Goal: Task Accomplishment & Management: Manage account settings

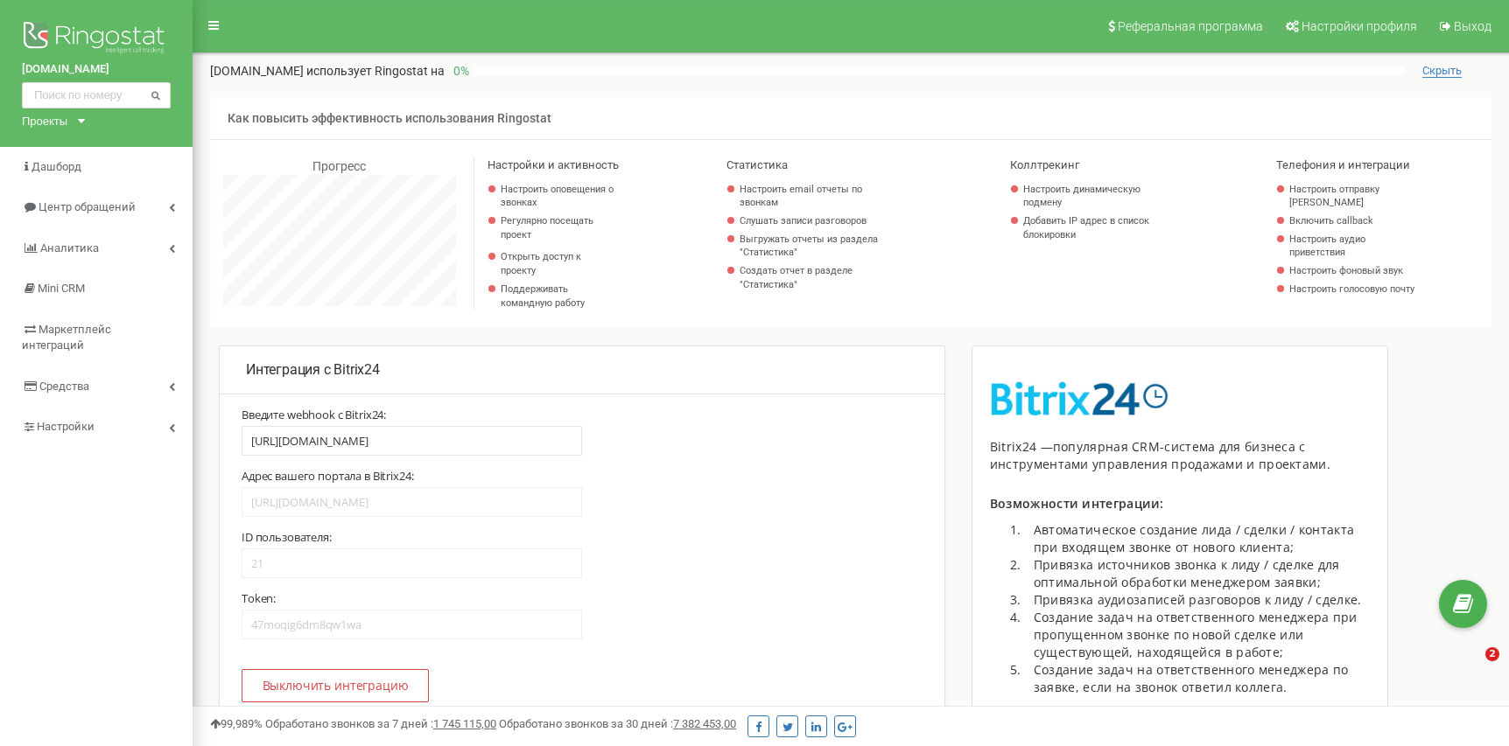
select select "21"
click at [120, 209] on span "Центр обращений" at bounding box center [86, 206] width 95 height 13
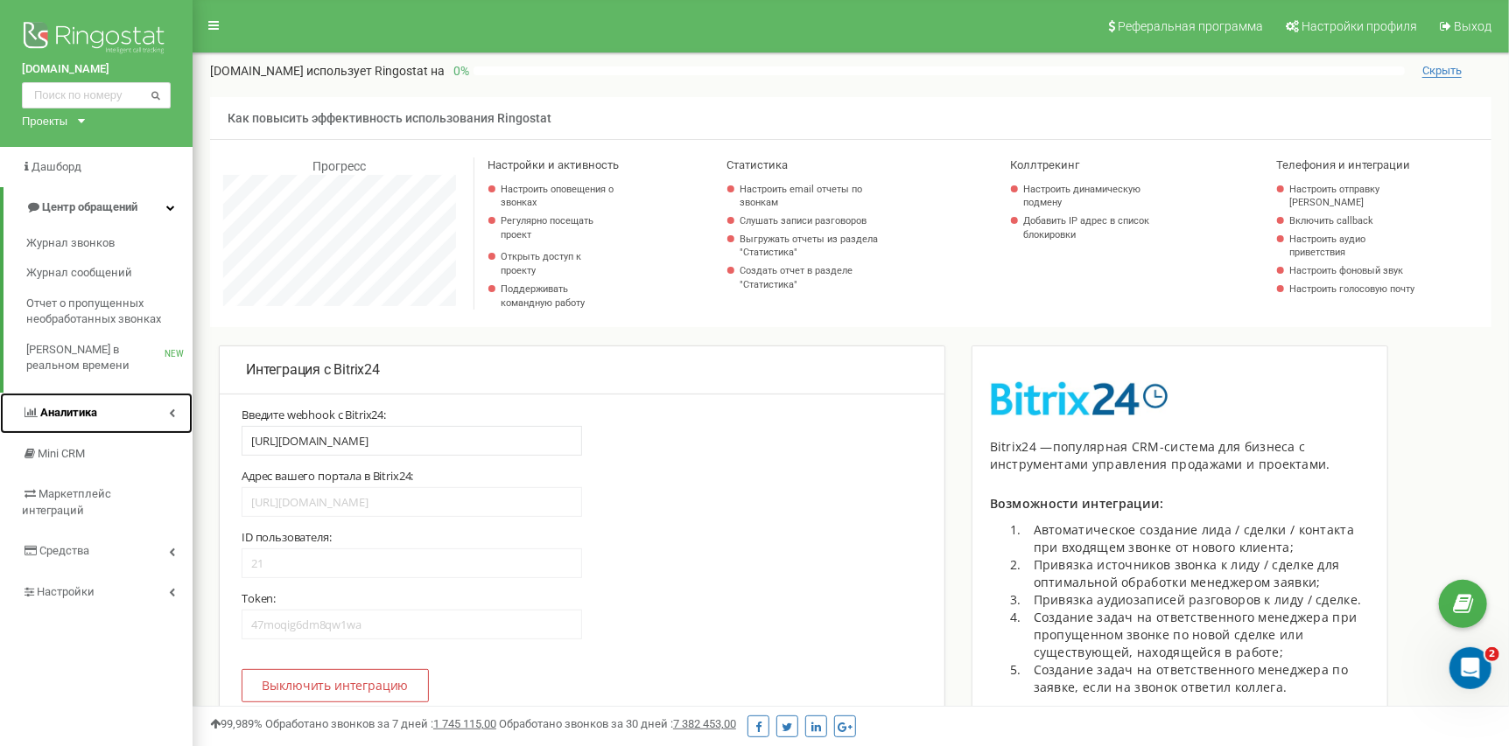
click at [131, 407] on link "Аналитика" at bounding box center [96, 413] width 193 height 41
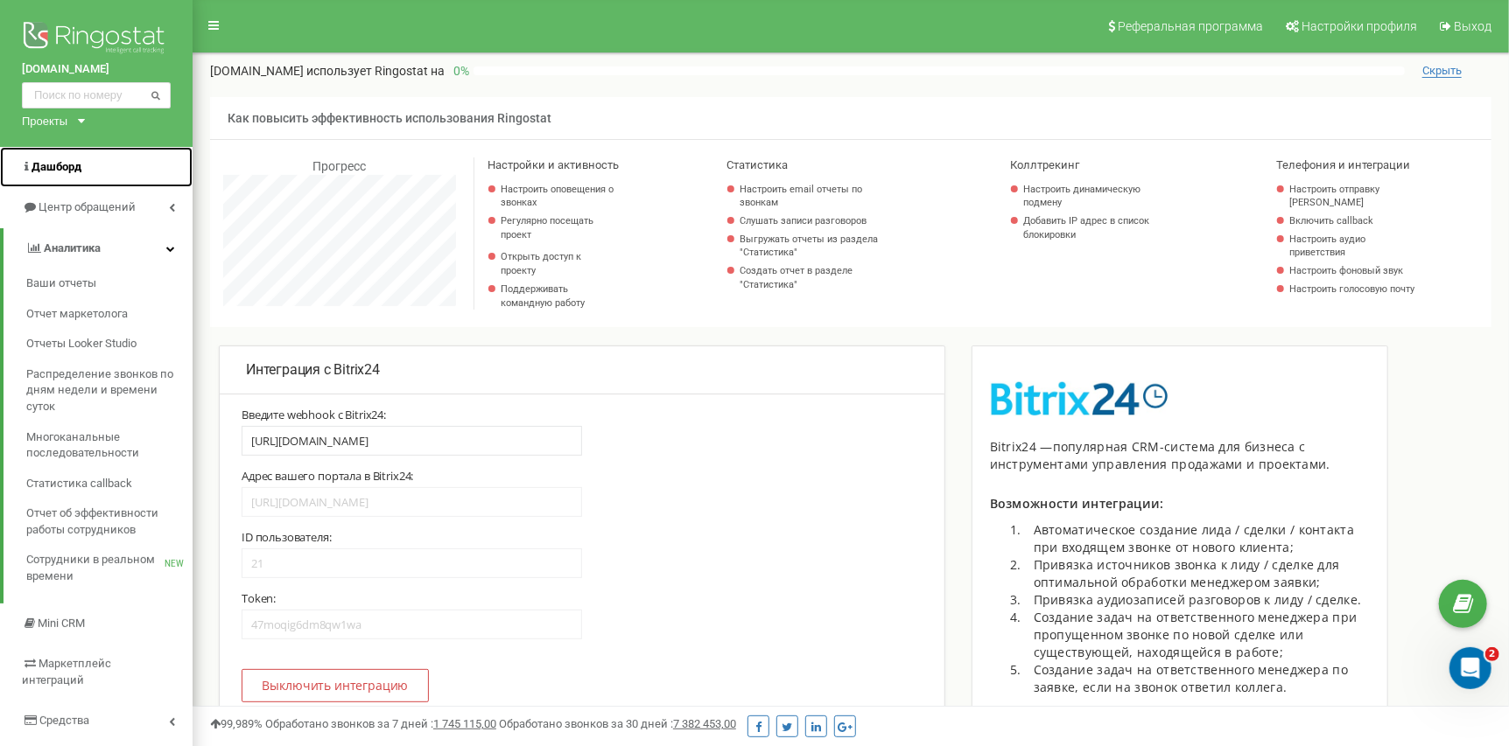
click at [81, 160] on span "Дашборд" at bounding box center [57, 166] width 50 height 13
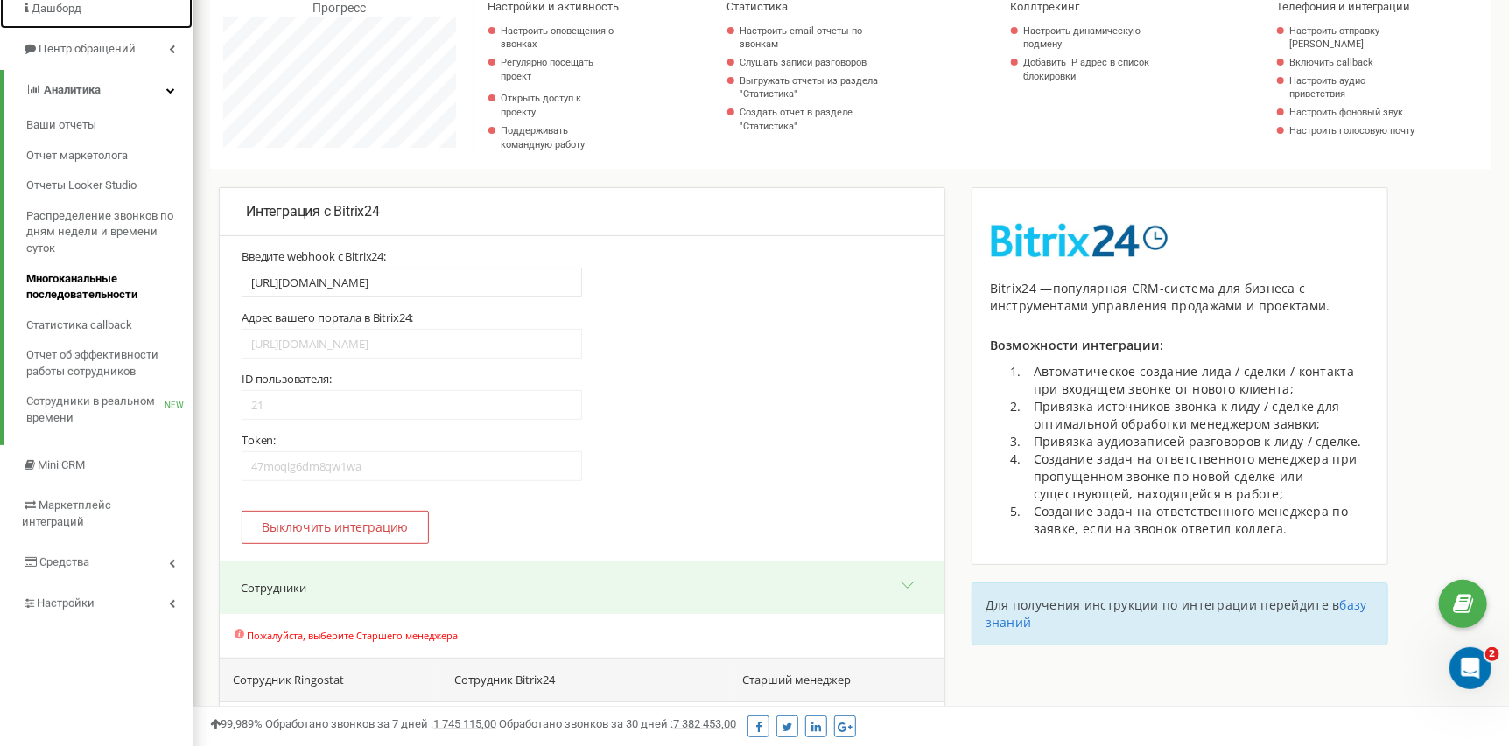
scroll to position [0, 0]
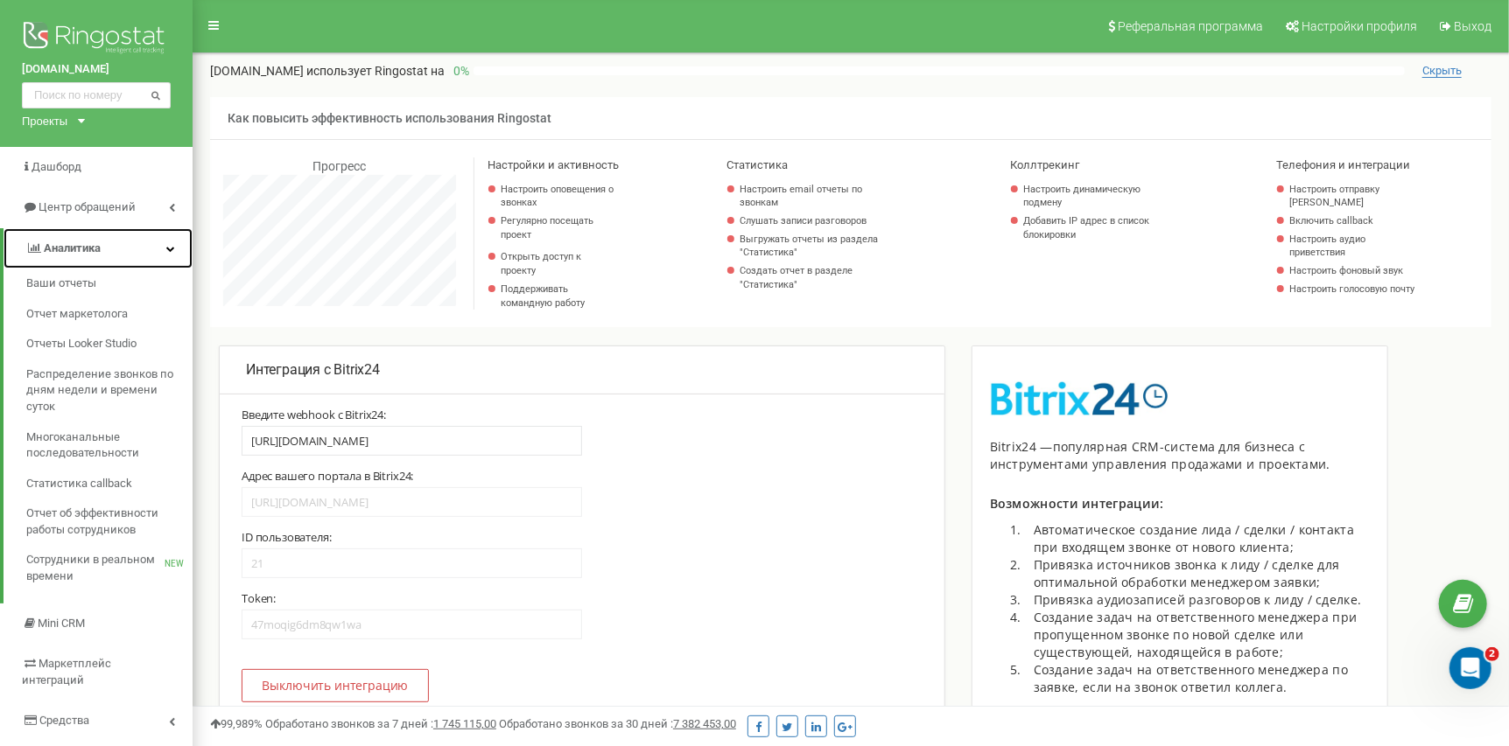
click at [163, 263] on link "Аналитика" at bounding box center [98, 248] width 189 height 41
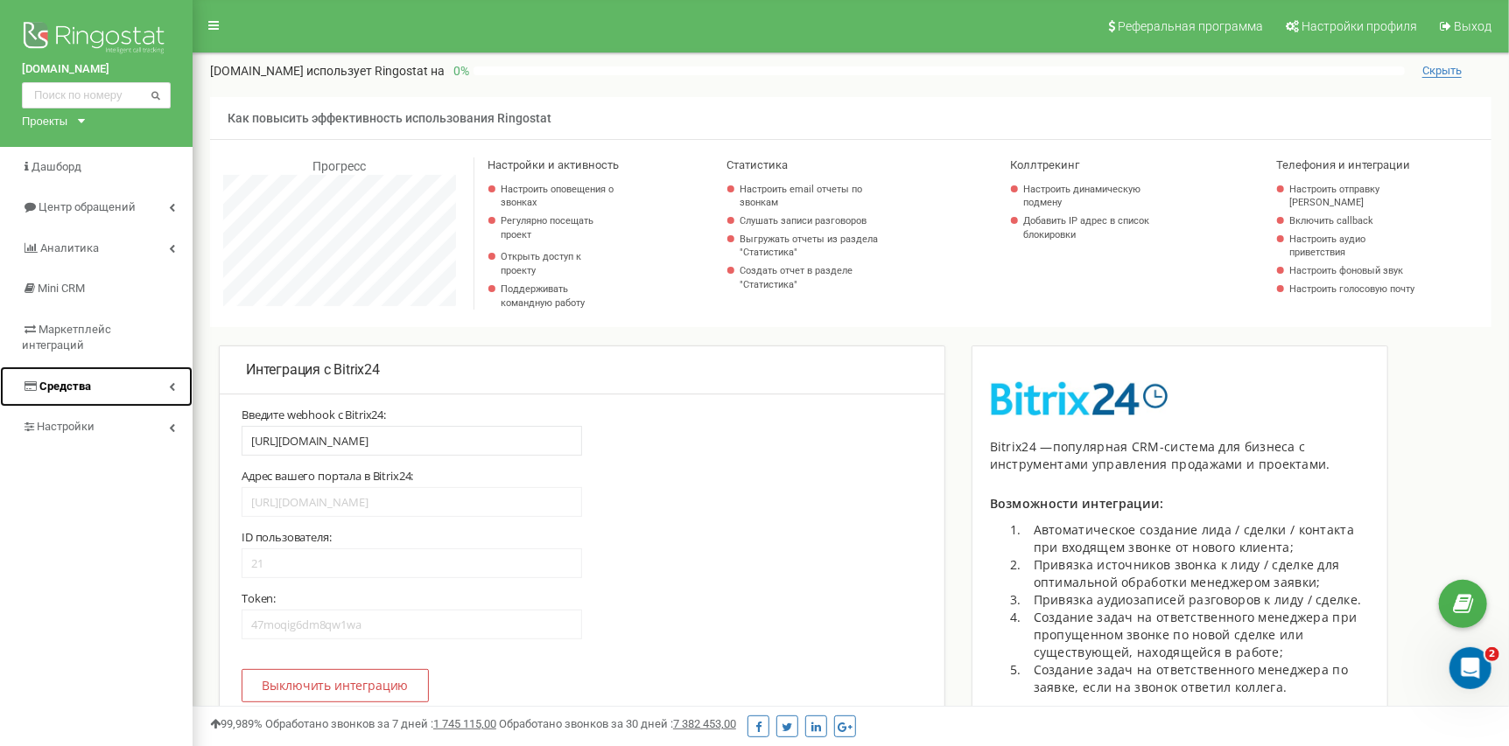
click at [167, 369] on link "Средства" at bounding box center [96, 387] width 193 height 41
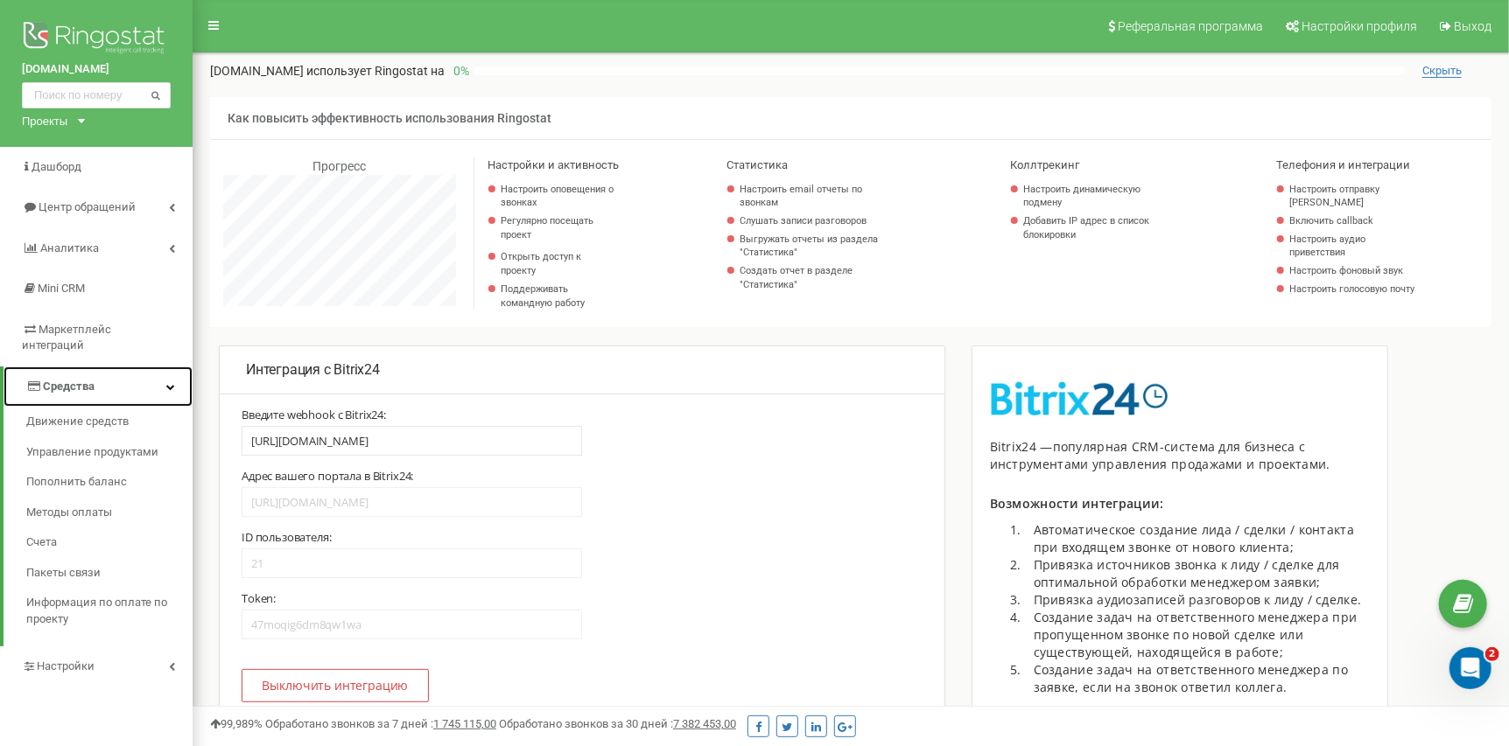
click at [167, 382] on icon at bounding box center [170, 386] width 9 height 9
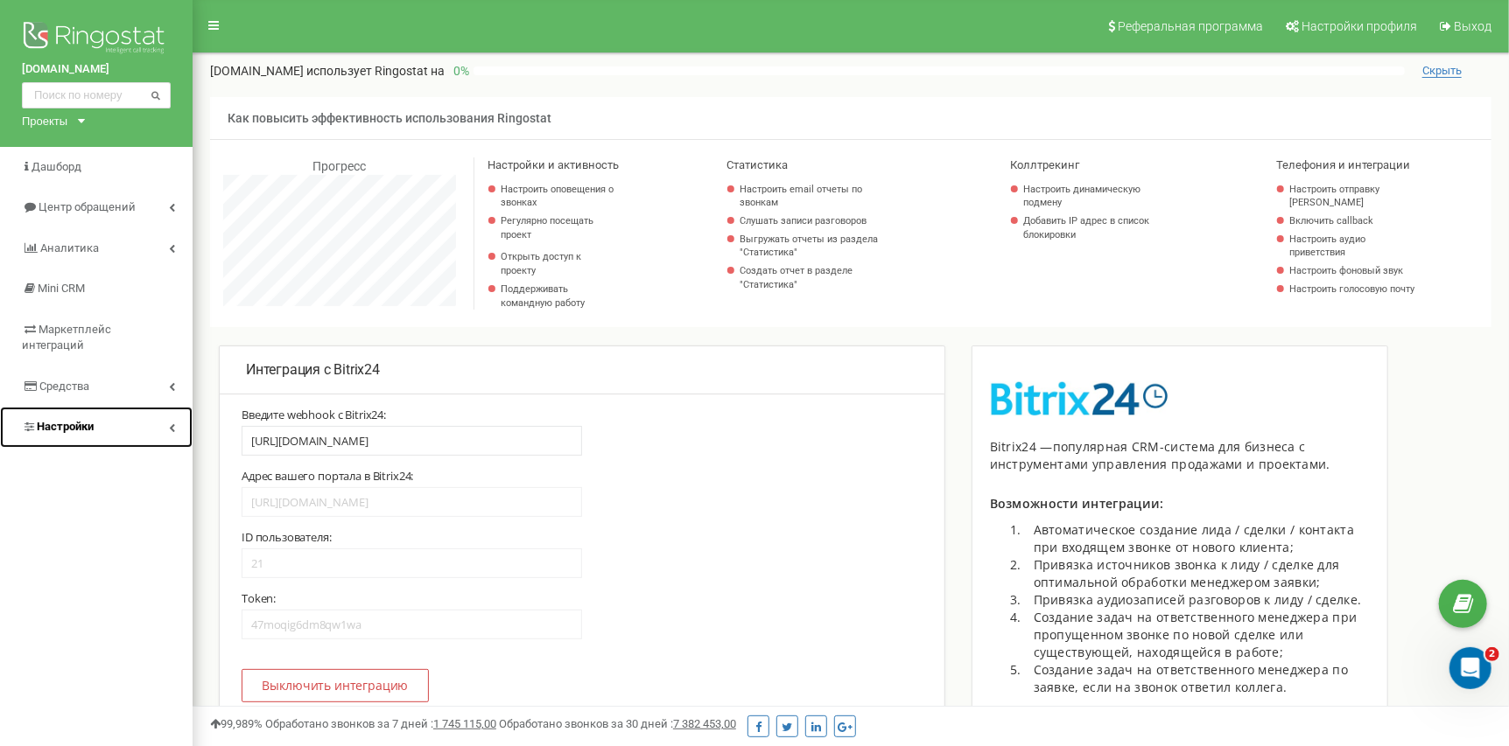
click at [164, 408] on link "Настройки" at bounding box center [96, 427] width 193 height 41
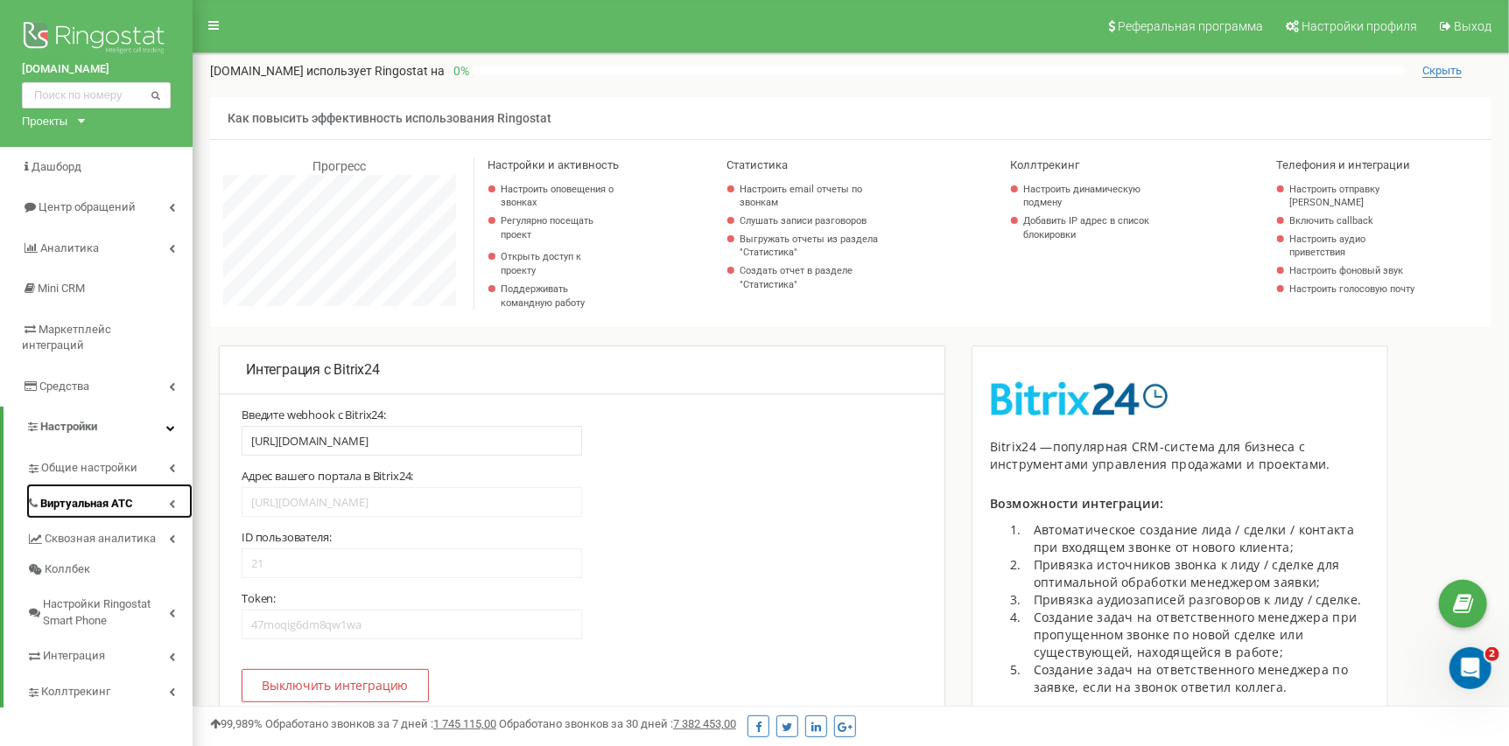
click at [110, 499] on link "Виртуальная АТС" at bounding box center [109, 502] width 166 height 36
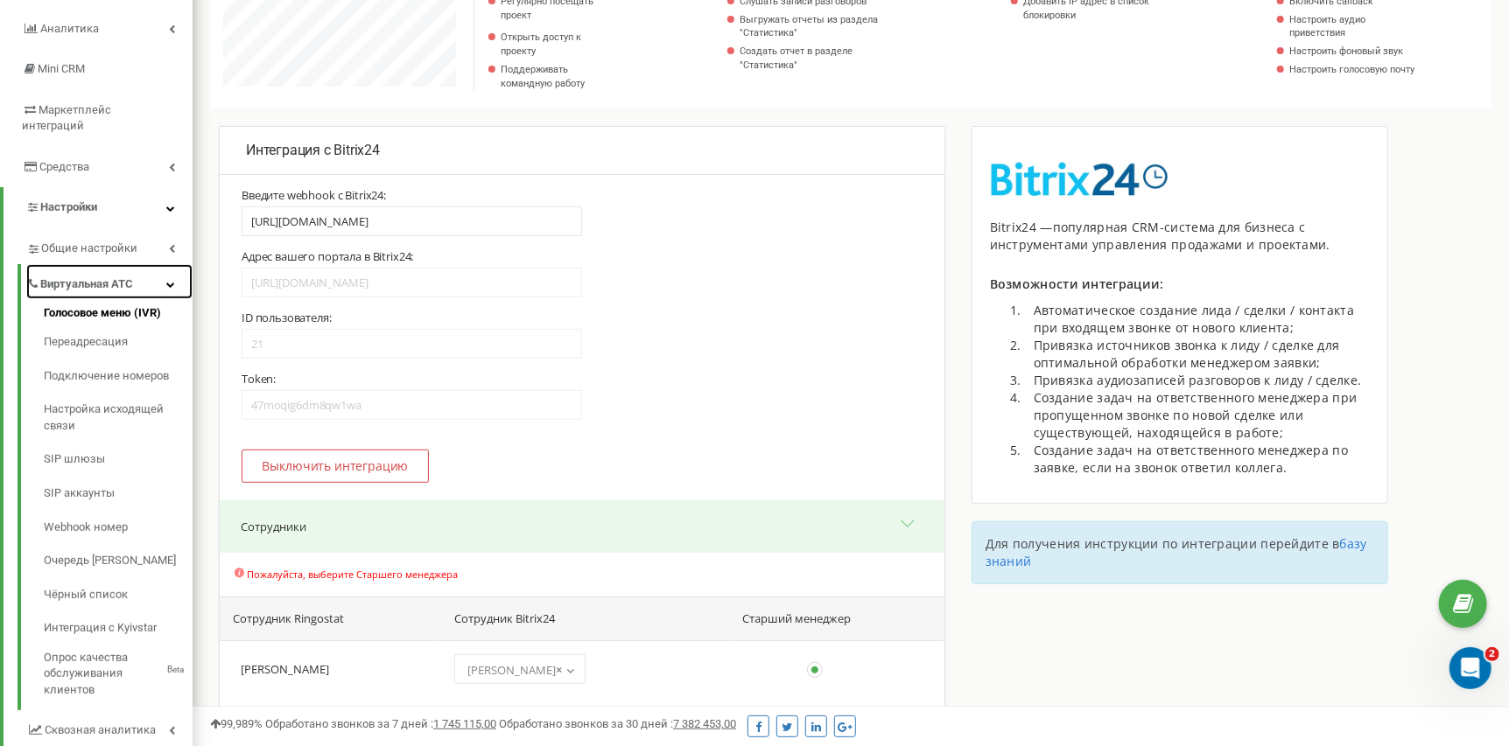
scroll to position [262, 0]
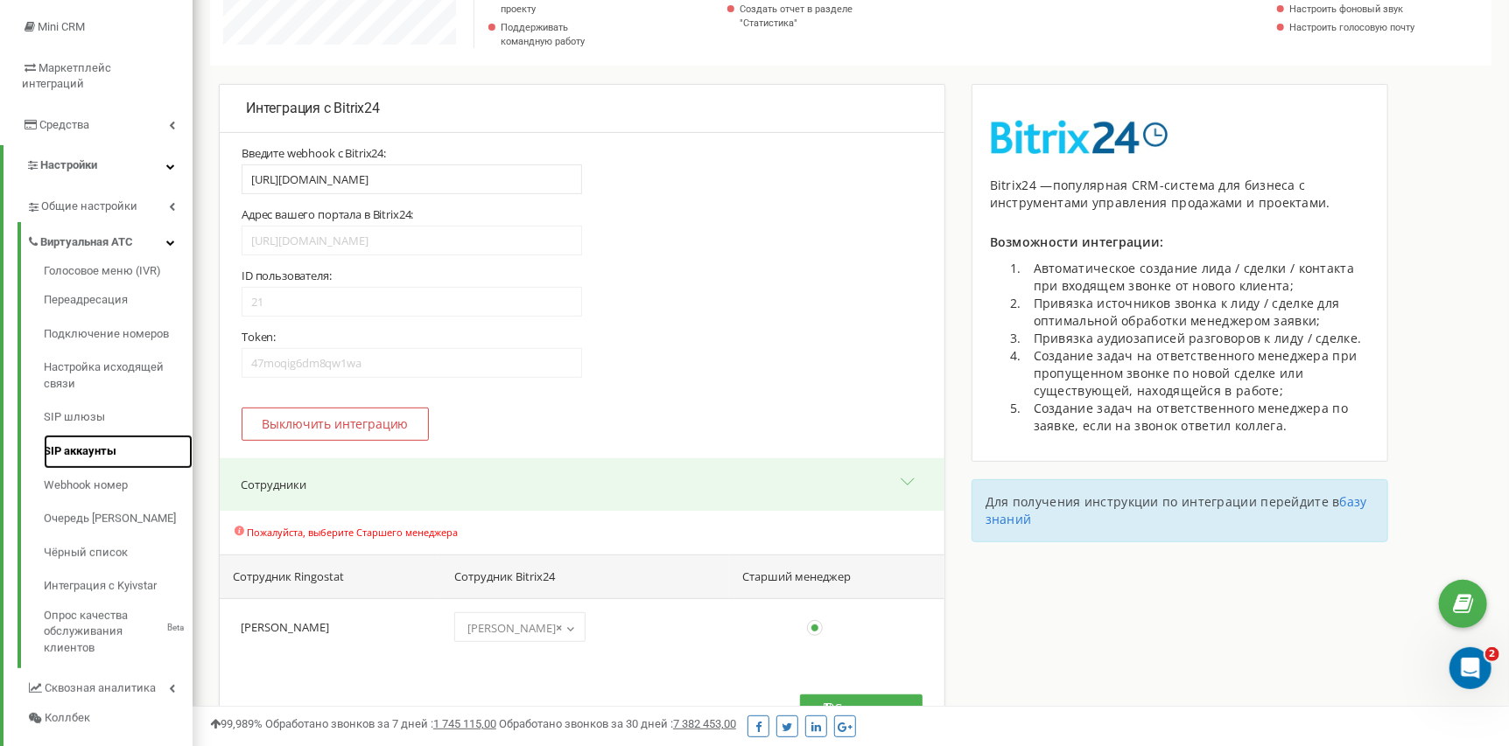
click at [97, 435] on link "SIP аккаунты" at bounding box center [118, 452] width 149 height 34
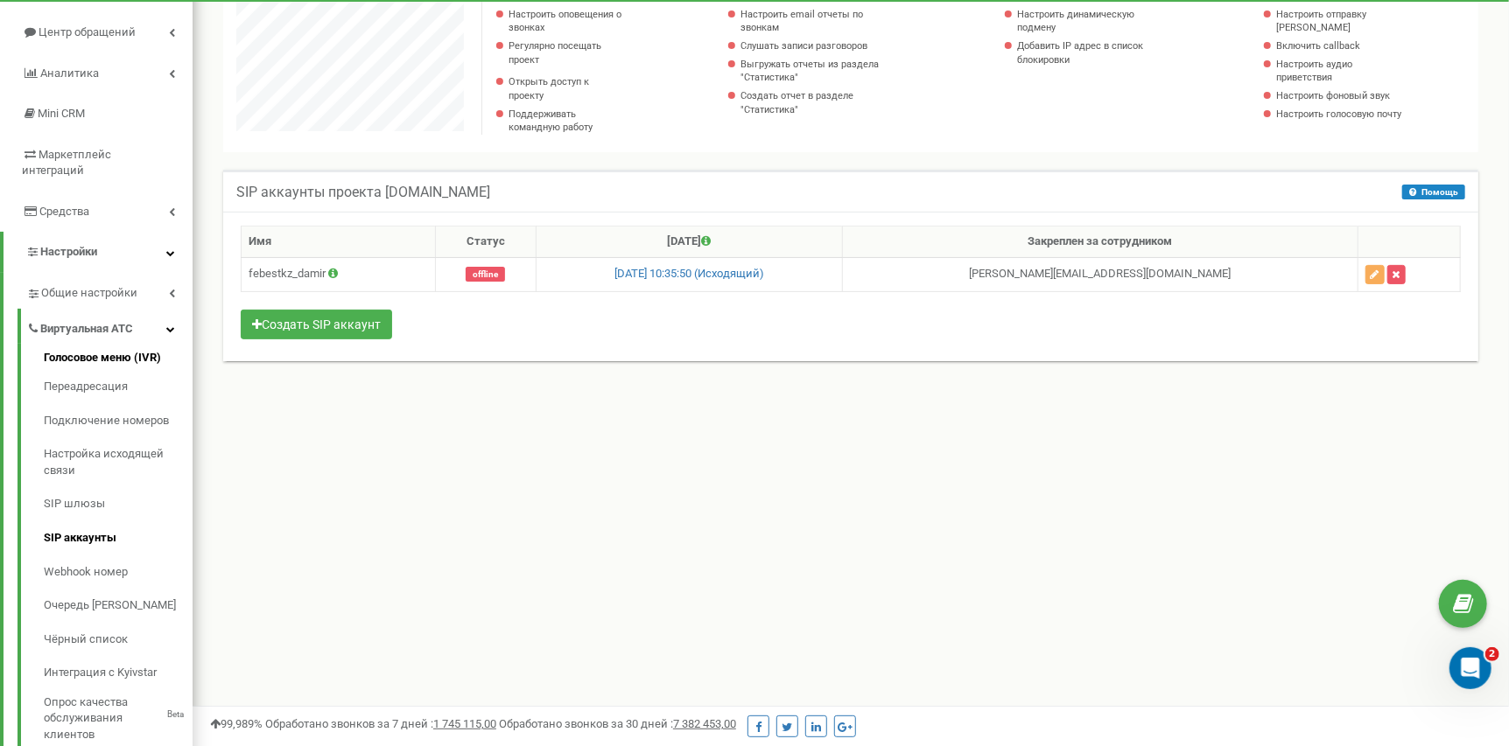
scroll to position [1050, 1316]
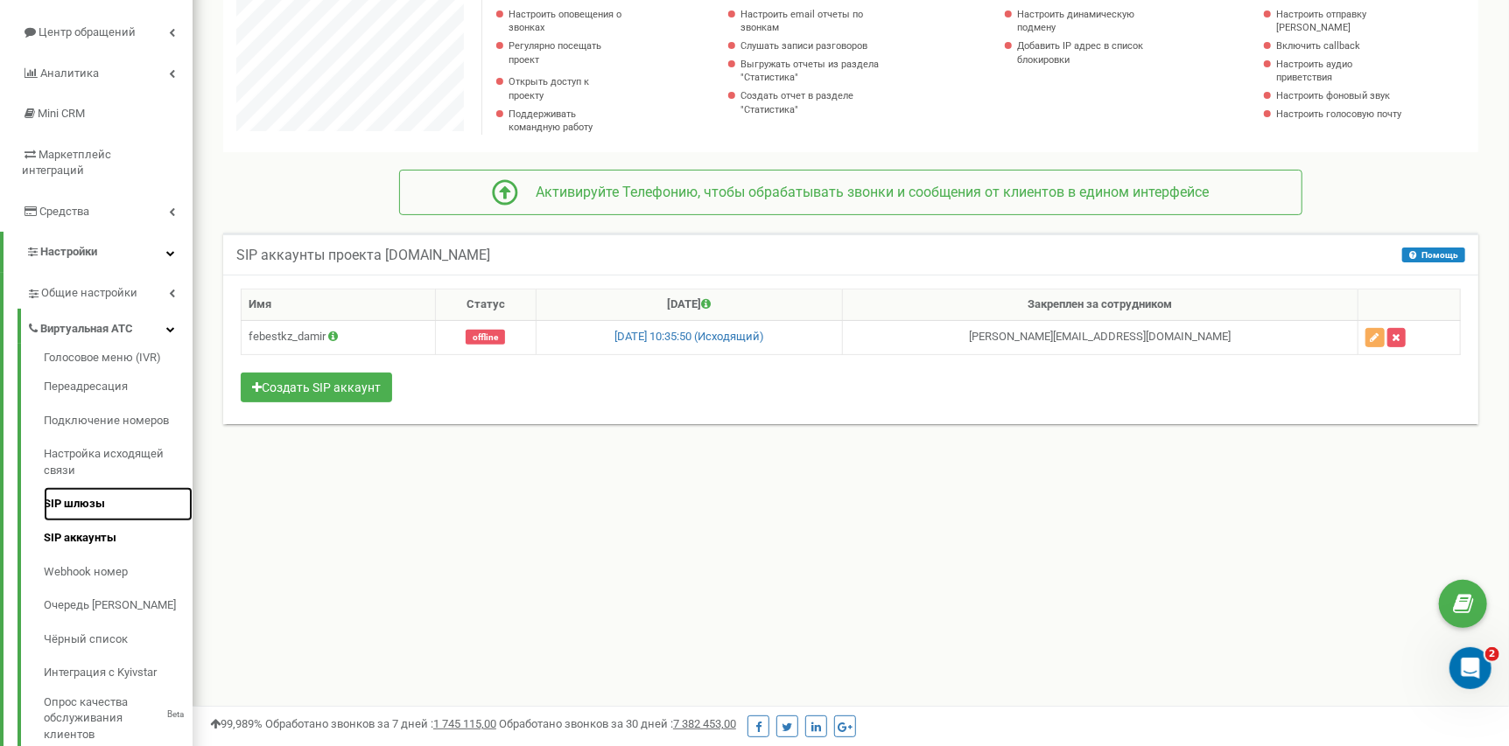
click at [84, 489] on link "SIP шлюзы" at bounding box center [118, 504] width 149 height 34
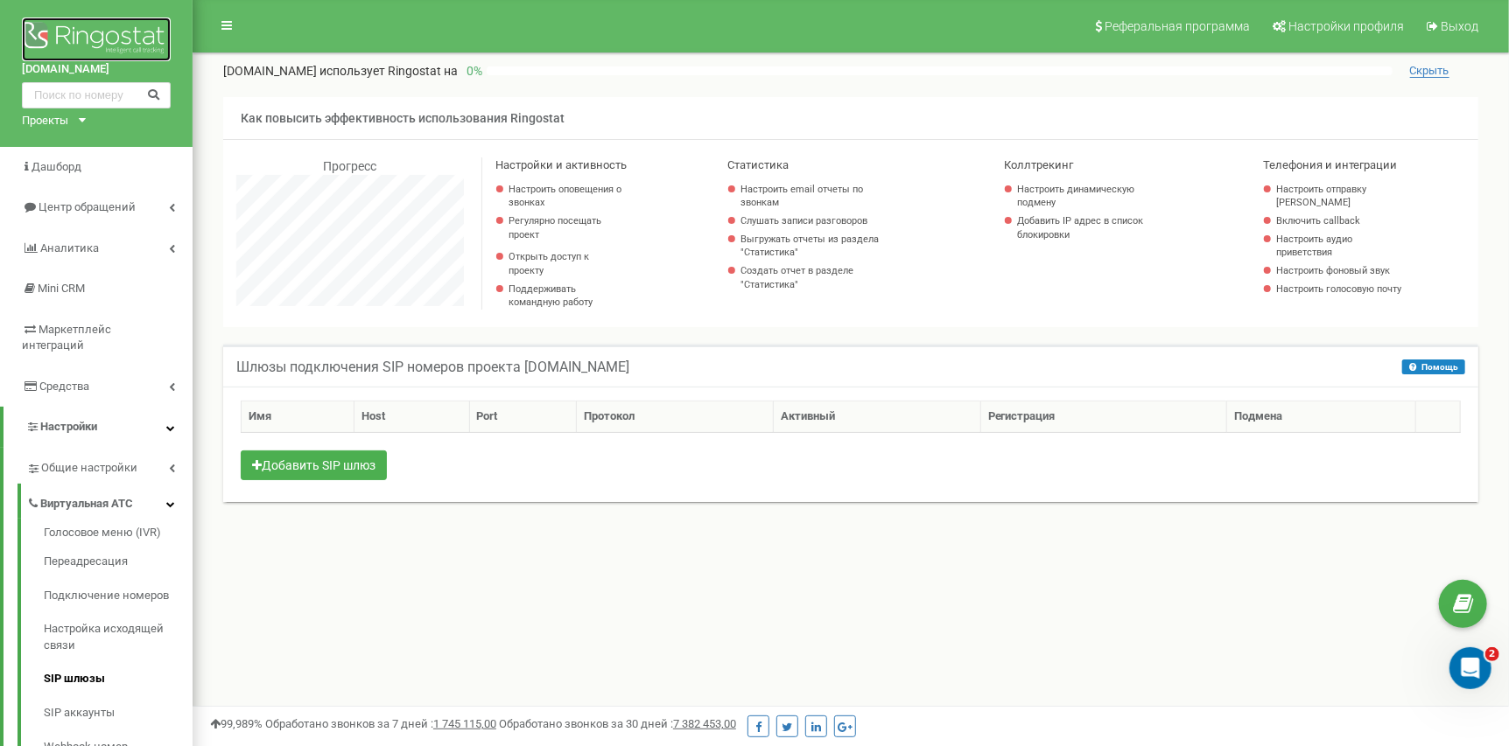
click at [81, 42] on img at bounding box center [96, 40] width 149 height 44
